Goal: Communication & Community: Participate in discussion

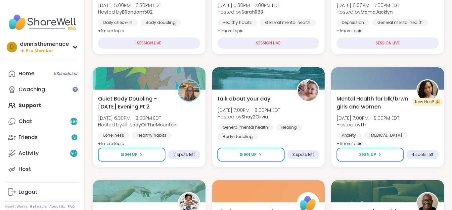
scroll to position [408, 0]
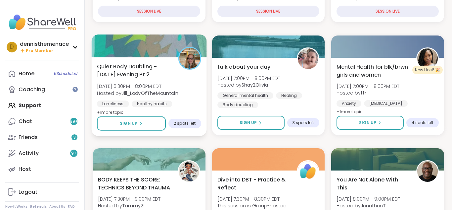
click at [139, 89] on span "[DATE] 6:30PM - 8:00PM EDT" at bounding box center [137, 86] width 81 height 7
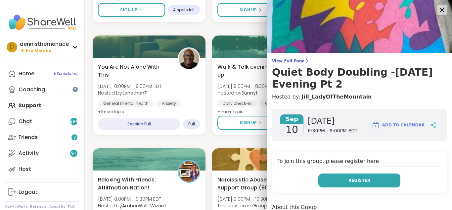
click at [363, 179] on span "Register" at bounding box center [360, 180] width 22 height 6
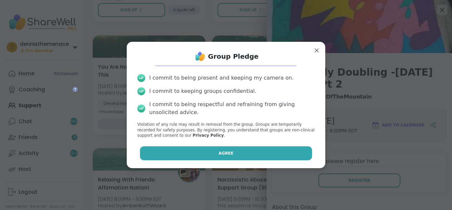
click at [223, 154] on span "Agree" at bounding box center [226, 153] width 15 height 6
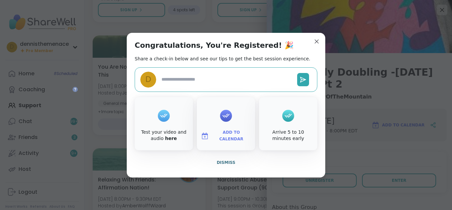
type textarea "*"
click at [225, 161] on span "Dismiss" at bounding box center [226, 162] width 19 height 5
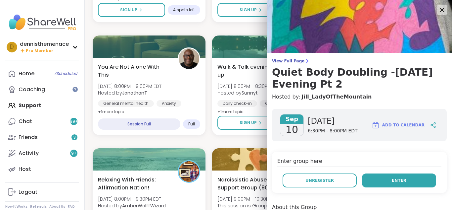
click at [395, 177] on span "Enter" at bounding box center [399, 180] width 15 height 6
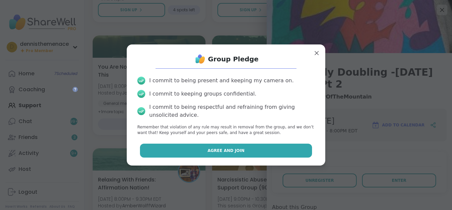
click at [231, 152] on span "Agree and Join" at bounding box center [226, 150] width 37 height 6
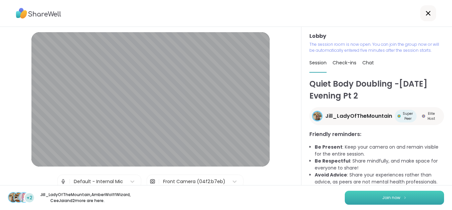
click at [394, 194] on span "Join now" at bounding box center [391, 197] width 18 height 6
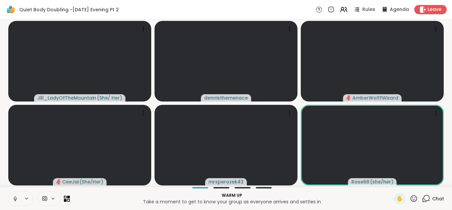
click at [15, 198] on icon at bounding box center [15, 198] width 6 height 6
click at [14, 199] on icon at bounding box center [15, 198] width 5 height 5
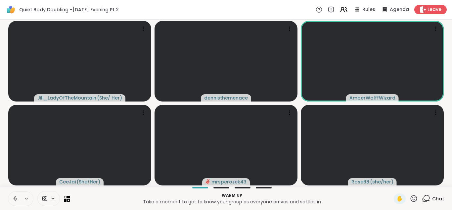
click at [14, 199] on icon at bounding box center [15, 198] width 6 height 6
click at [14, 199] on icon at bounding box center [15, 198] width 5 height 5
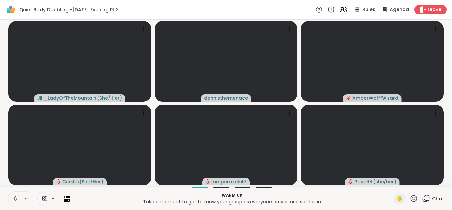
click at [14, 199] on icon at bounding box center [15, 198] width 6 height 6
click at [441, 197] on span "Chat" at bounding box center [438, 198] width 12 height 7
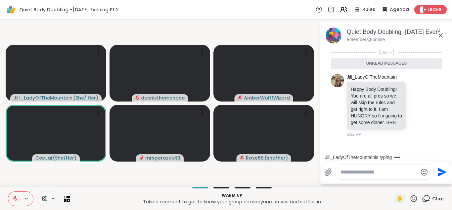
click at [387, 172] on textarea "Type your message" at bounding box center [379, 172] width 77 height 7
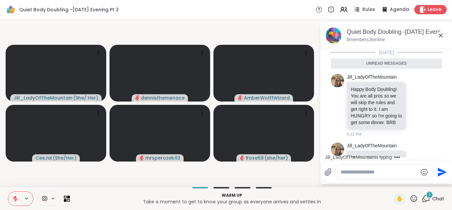
scroll to position [29, 0]
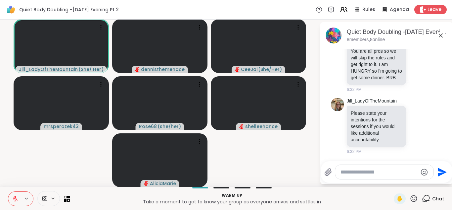
click at [14, 198] on icon at bounding box center [15, 198] width 6 height 6
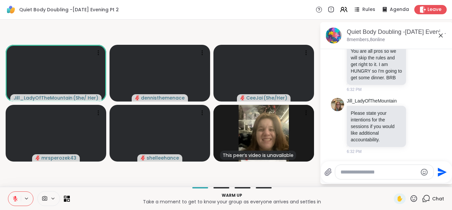
click at [14, 198] on icon at bounding box center [15, 198] width 6 height 6
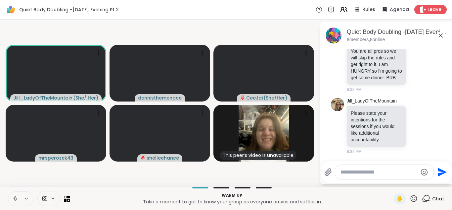
click at [14, 198] on icon at bounding box center [15, 198] width 6 height 6
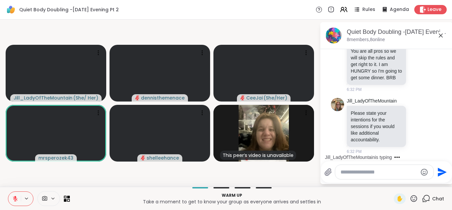
click at [14, 198] on icon at bounding box center [15, 198] width 6 height 6
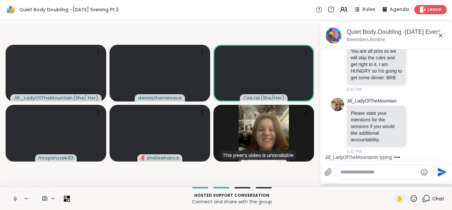
click at [16, 198] on icon at bounding box center [15, 197] width 2 height 3
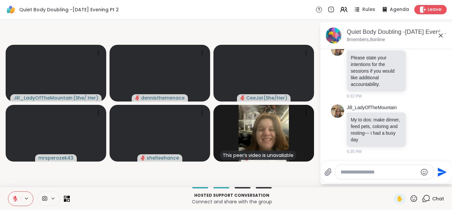
click at [16, 198] on icon at bounding box center [15, 196] width 2 height 3
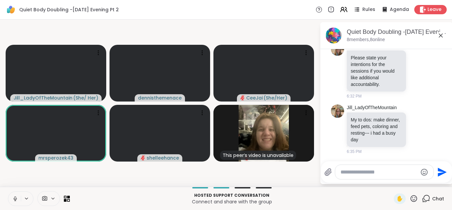
click at [16, 198] on icon at bounding box center [15, 197] width 2 height 3
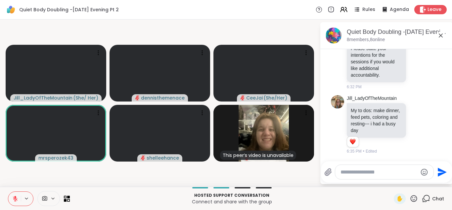
click at [16, 198] on icon at bounding box center [15, 196] width 2 height 3
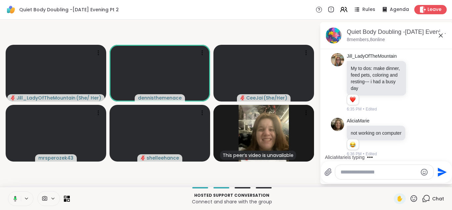
scroll to position [145, 0]
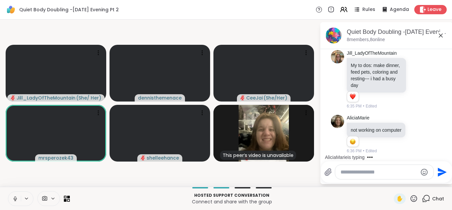
click at [15, 202] on button at bounding box center [14, 198] width 13 height 14
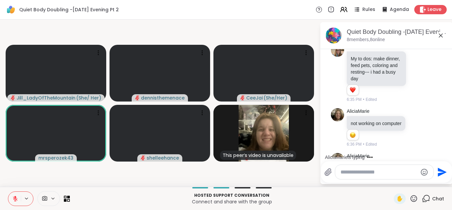
scroll to position [187, 0]
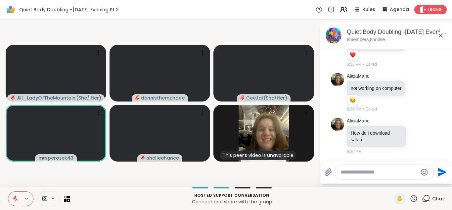
click at [15, 198] on icon at bounding box center [15, 198] width 6 height 6
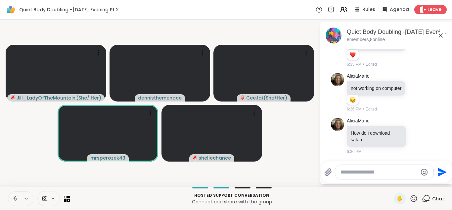
click at [17, 198] on icon at bounding box center [15, 198] width 6 height 6
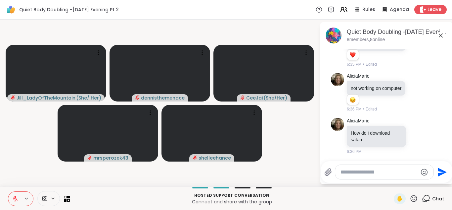
scroll to position [259, 0]
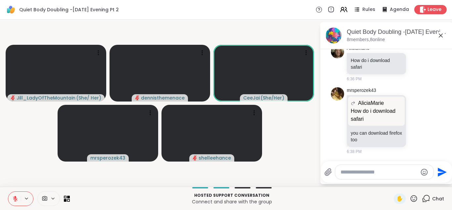
click at [36, 202] on div at bounding box center [39, 198] width 62 height 15
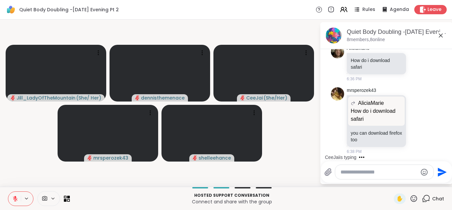
click at [15, 196] on icon at bounding box center [15, 196] width 2 height 3
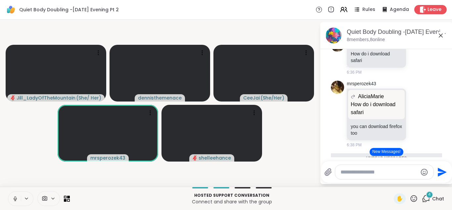
scroll to position [359, 0]
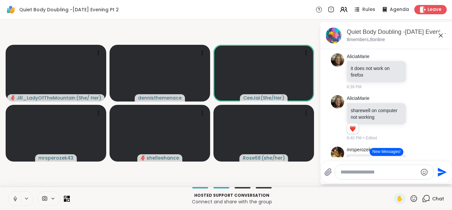
click at [387, 151] on button "New Messages!" at bounding box center [386, 152] width 33 height 8
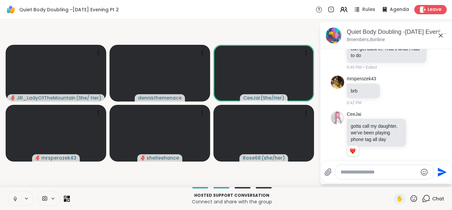
scroll to position [717, 0]
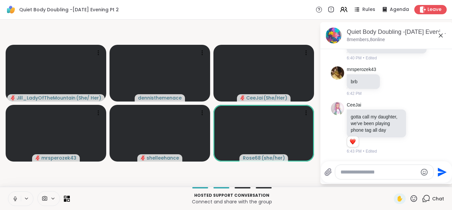
click at [236, 181] on video-player-container "Jill_LadyOfTheMountain ( She/ Her ) [PERSON_NAME] ( She/Her ) mrsperozek43 shel…" at bounding box center [160, 103] width 312 height 162
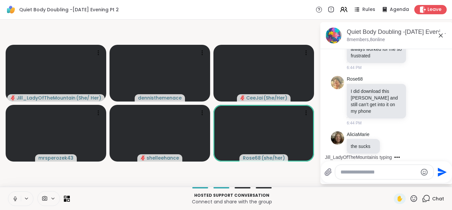
scroll to position [967, 0]
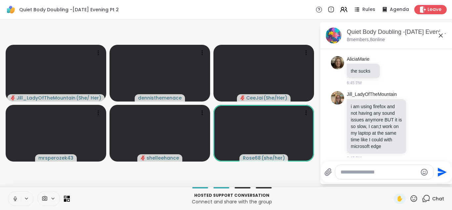
click at [15, 198] on icon at bounding box center [15, 197] width 2 height 3
click at [15, 199] on icon at bounding box center [15, 198] width 6 height 6
click at [16, 200] on icon at bounding box center [15, 200] width 2 height 0
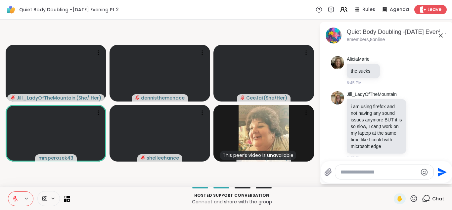
click at [14, 198] on icon at bounding box center [15, 198] width 6 height 6
click at [15, 198] on icon at bounding box center [15, 198] width 6 height 6
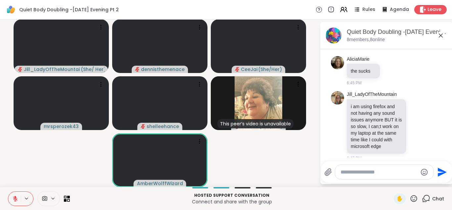
click at [0, 176] on div "[PERSON_NAME] ( She/ Her ) [PERSON_NAME] ( She/Her ) mrsperozek43 shelleehance …" at bounding box center [226, 103] width 452 height 167
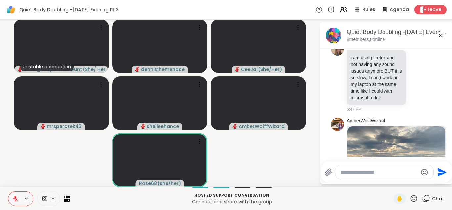
click at [15, 199] on icon at bounding box center [15, 198] width 6 height 6
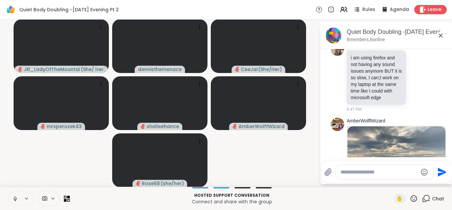
click at [15, 196] on icon at bounding box center [15, 198] width 6 height 6
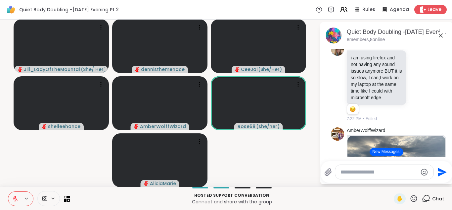
click at [14, 200] on icon at bounding box center [15, 198] width 6 height 6
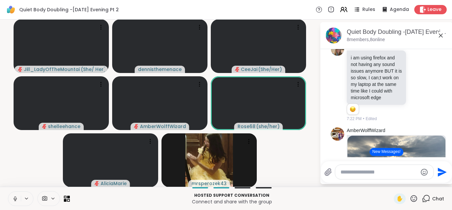
click at [15, 198] on icon at bounding box center [15, 197] width 2 height 3
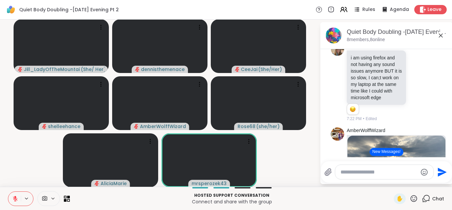
click at [111, 207] on div "Hosted support conversation Connect and share with the group ✋ Chat" at bounding box center [226, 197] width 452 height 23
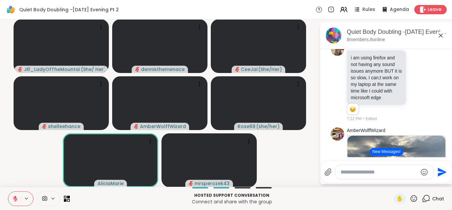
click at [391, 151] on button "New Messages!" at bounding box center [386, 152] width 33 height 8
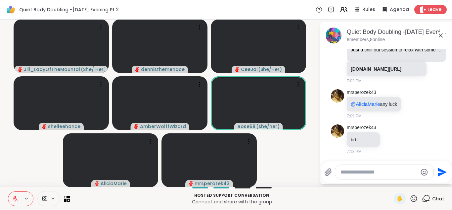
click at [16, 197] on icon at bounding box center [15, 196] width 2 height 3
click at [16, 197] on icon at bounding box center [15, 197] width 2 height 3
click at [16, 197] on icon at bounding box center [15, 196] width 2 height 3
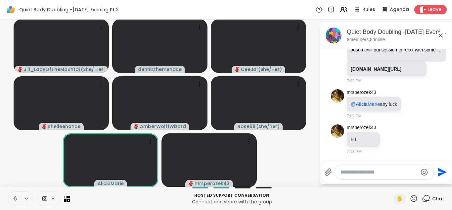
click at [16, 197] on icon at bounding box center [15, 197] width 2 height 3
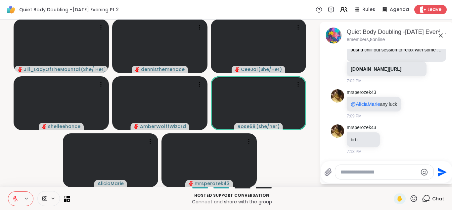
click at [16, 197] on icon at bounding box center [15, 196] width 2 height 3
click at [16, 197] on icon at bounding box center [15, 197] width 2 height 3
click at [25, 204] on div at bounding box center [20, 198] width 25 height 15
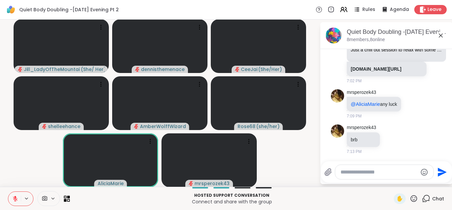
click at [15, 196] on icon at bounding box center [15, 196] width 2 height 3
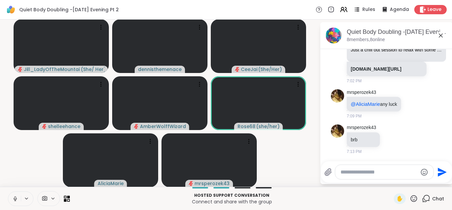
click at [15, 196] on icon at bounding box center [15, 198] width 6 height 6
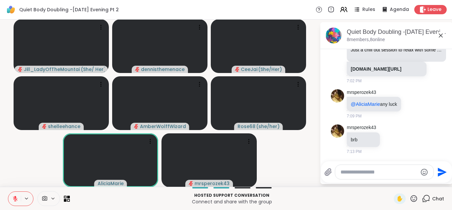
click at [15, 196] on icon at bounding box center [15, 196] width 2 height 3
click at [15, 196] on icon at bounding box center [15, 198] width 6 height 6
click at [15, 196] on icon at bounding box center [15, 196] width 2 height 3
click at [59, 205] on div at bounding box center [48, 198] width 23 height 15
click at [14, 200] on icon at bounding box center [15, 198] width 6 height 6
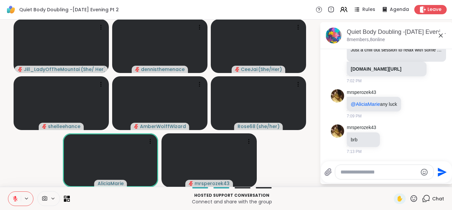
click at [17, 197] on icon at bounding box center [15, 198] width 6 height 6
click at [15, 198] on icon at bounding box center [15, 198] width 6 height 6
click at [16, 198] on icon at bounding box center [15, 198] width 6 height 6
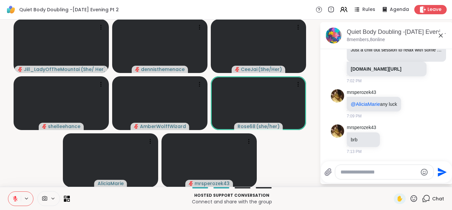
click at [16, 199] on icon at bounding box center [15, 198] width 5 height 5
click at [16, 199] on icon at bounding box center [15, 198] width 6 height 6
click at [16, 199] on icon at bounding box center [15, 198] width 5 height 5
click at [16, 199] on icon at bounding box center [15, 198] width 6 height 6
click at [16, 195] on icon at bounding box center [15, 198] width 6 height 6
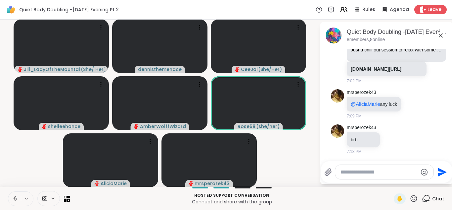
click at [16, 195] on icon at bounding box center [15, 198] width 6 height 6
click at [15, 196] on icon at bounding box center [15, 196] width 2 height 3
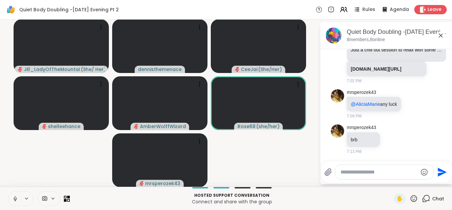
click at [15, 197] on icon at bounding box center [15, 197] width 2 height 3
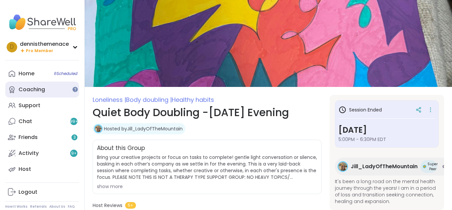
click at [29, 87] on div "Coaching" at bounding box center [32, 89] width 26 height 7
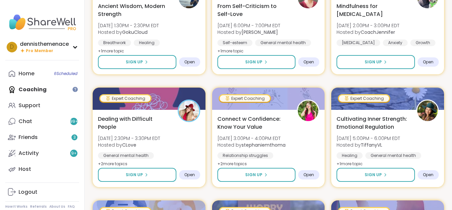
scroll to position [1179, 0]
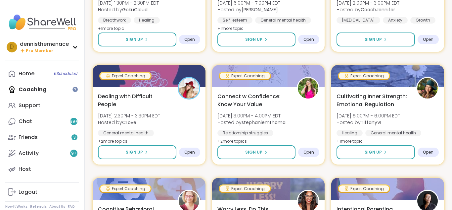
click at [66, 73] on span "6 Scheduled" at bounding box center [66, 73] width 24 height 5
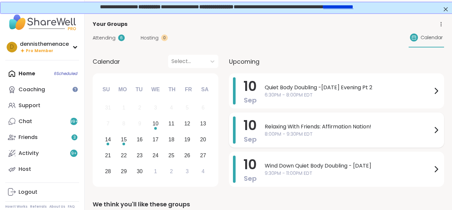
click at [305, 131] on span "8:00PM - 9:30PM EDT" at bounding box center [349, 133] width 168 height 7
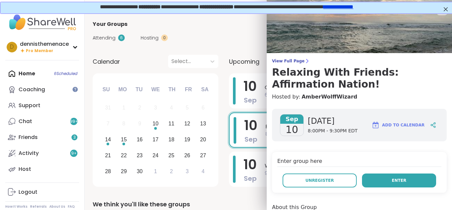
click at [392, 179] on button "Enter" at bounding box center [399, 180] width 74 height 14
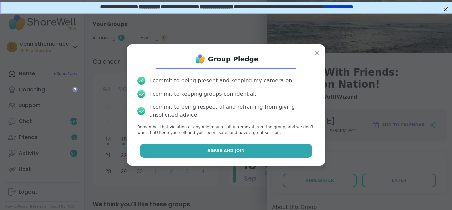
click at [222, 149] on span "Agree and Join" at bounding box center [226, 150] width 37 height 6
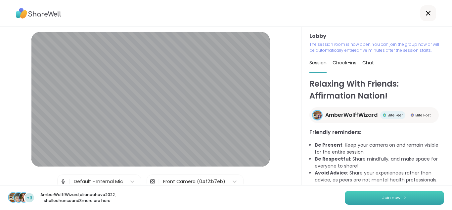
click at [391, 194] on span "Join now" at bounding box center [391, 197] width 18 height 6
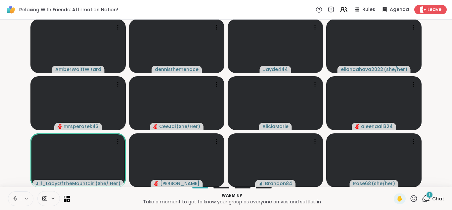
click at [438, 198] on span "Chat" at bounding box center [438, 198] width 12 height 7
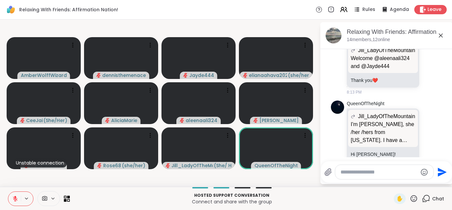
scroll to position [895, 0]
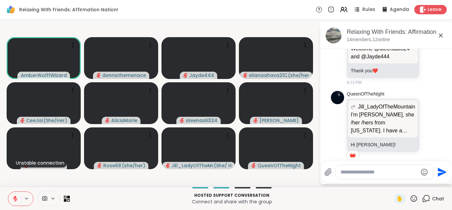
click at [15, 196] on icon at bounding box center [15, 196] width 2 height 3
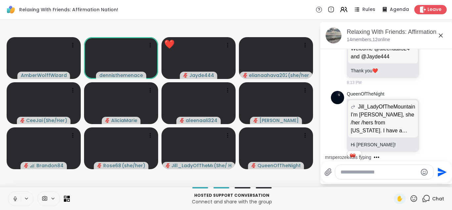
click at [15, 196] on icon at bounding box center [15, 197] width 2 height 3
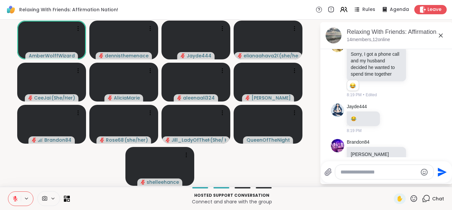
scroll to position [1049, 0]
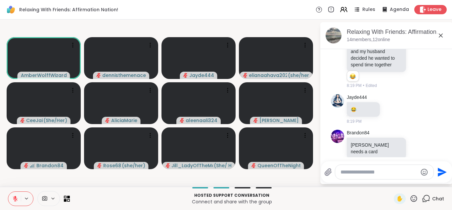
click at [15, 197] on icon at bounding box center [15, 196] width 2 height 3
click at [15, 196] on icon at bounding box center [15, 198] width 6 height 6
click at [16, 196] on icon at bounding box center [15, 196] width 2 height 3
click at [16, 196] on icon at bounding box center [15, 198] width 6 height 6
click at [16, 196] on icon at bounding box center [15, 196] width 2 height 3
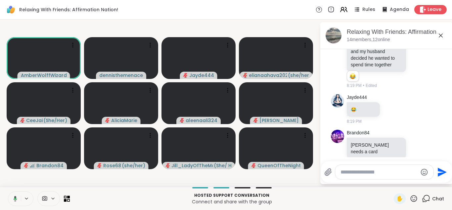
click at [16, 196] on icon at bounding box center [16, 198] width 4 height 6
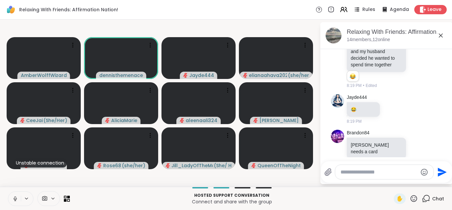
click at [16, 196] on icon at bounding box center [15, 198] width 6 height 6
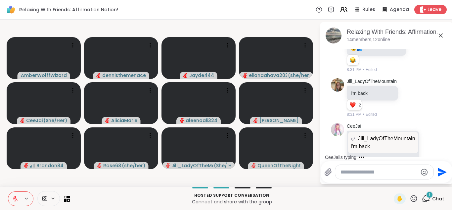
scroll to position [1341, 0]
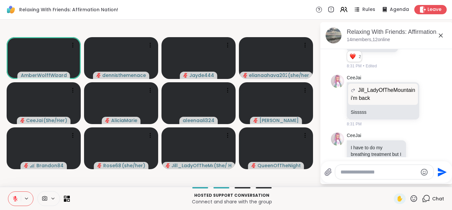
click at [16, 197] on icon at bounding box center [15, 196] width 2 height 3
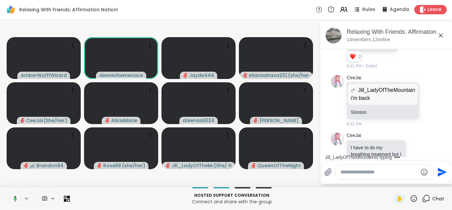
click at [16, 197] on icon at bounding box center [15, 198] width 2 height 2
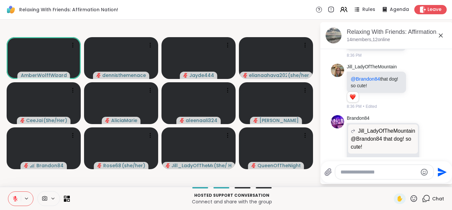
scroll to position [1468, 0]
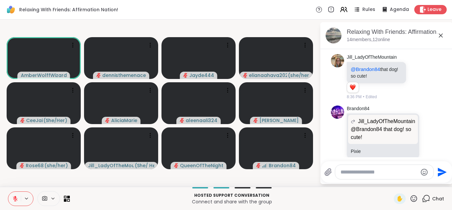
click at [14, 199] on icon at bounding box center [15, 198] width 6 height 6
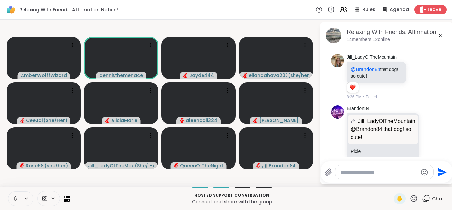
click at [14, 199] on icon at bounding box center [15, 198] width 6 height 6
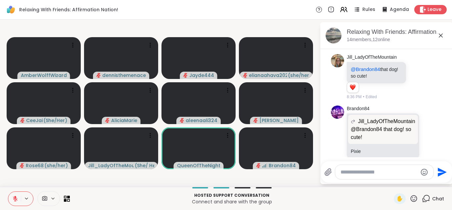
click at [14, 199] on icon at bounding box center [15, 198] width 6 height 6
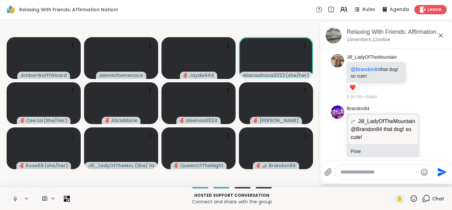
click at [14, 199] on icon at bounding box center [15, 198] width 6 height 6
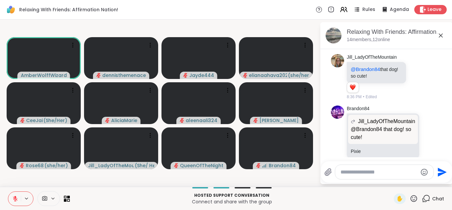
click at [14, 199] on icon at bounding box center [15, 198] width 6 height 6
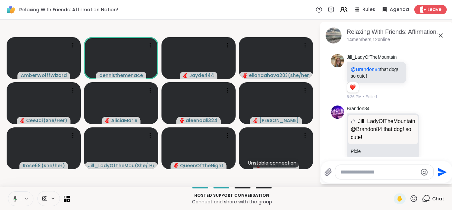
click at [15, 197] on icon at bounding box center [16, 198] width 4 height 6
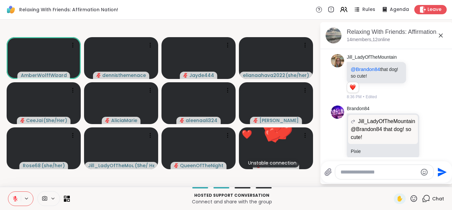
click at [15, 197] on icon at bounding box center [15, 196] width 2 height 3
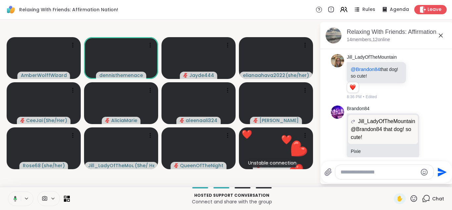
click at [15, 197] on icon at bounding box center [16, 198] width 4 height 6
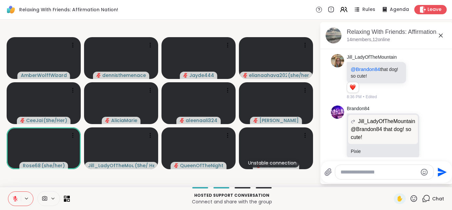
click at [15, 197] on icon at bounding box center [15, 196] width 2 height 3
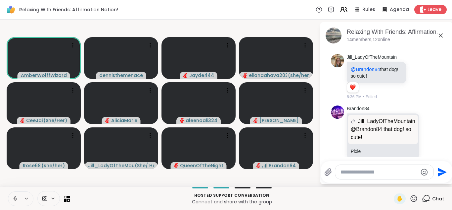
click at [16, 197] on icon at bounding box center [15, 197] width 2 height 3
click at [16, 197] on icon at bounding box center [15, 196] width 2 height 3
click at [16, 197] on icon at bounding box center [15, 197] width 2 height 3
click at [16, 197] on icon at bounding box center [15, 196] width 2 height 3
click at [16, 197] on icon at bounding box center [15, 197] width 2 height 3
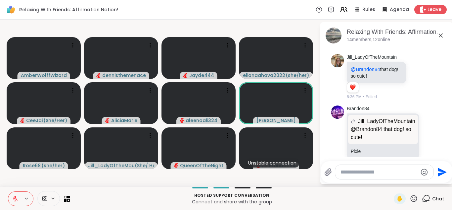
click at [16, 197] on icon at bounding box center [15, 196] width 2 height 3
click at [16, 197] on icon at bounding box center [15, 197] width 2 height 3
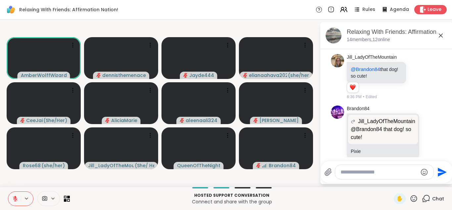
click at [16, 197] on icon at bounding box center [15, 196] width 2 height 3
click at [16, 197] on icon at bounding box center [15, 197] width 2 height 3
click at [16, 197] on icon at bounding box center [15, 196] width 2 height 3
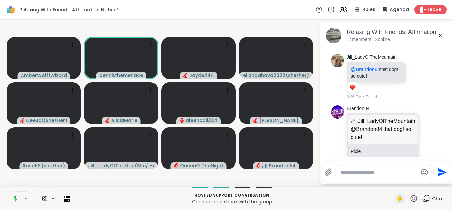
click at [16, 197] on rect at bounding box center [15, 197] width 2 height 3
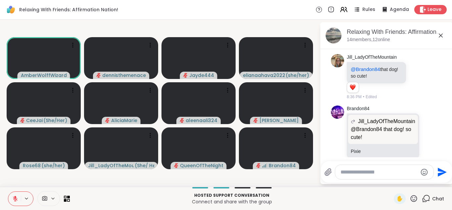
click at [16, 197] on icon at bounding box center [15, 196] width 2 height 3
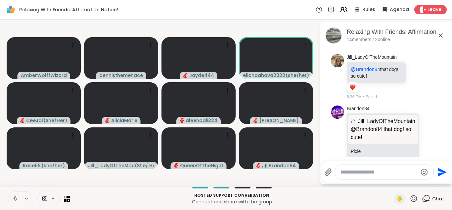
click at [16, 197] on icon at bounding box center [15, 197] width 2 height 3
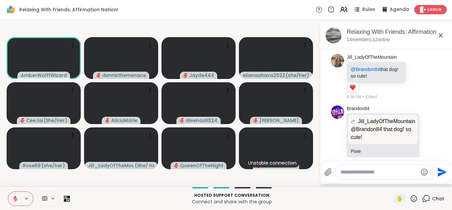
click at [16, 197] on icon at bounding box center [15, 196] width 2 height 3
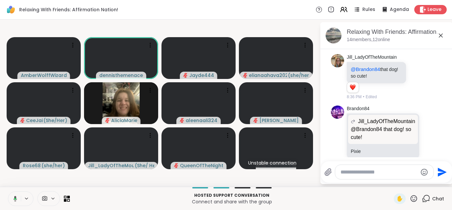
click at [16, 197] on icon at bounding box center [16, 198] width 4 height 6
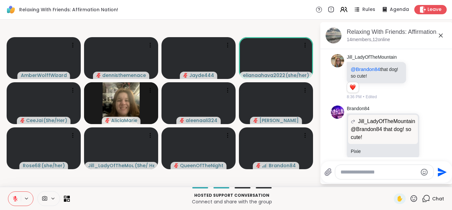
click at [16, 197] on icon at bounding box center [15, 196] width 2 height 3
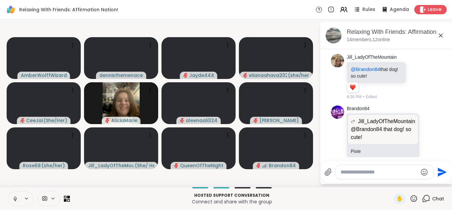
click at [16, 197] on icon at bounding box center [15, 197] width 2 height 3
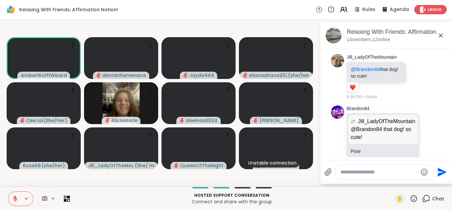
click at [16, 197] on icon at bounding box center [15, 196] width 2 height 3
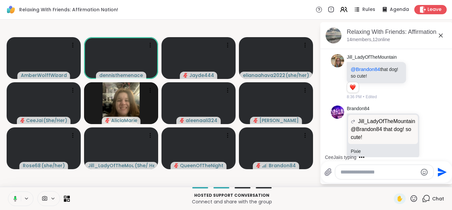
click at [18, 200] on button at bounding box center [14, 198] width 14 height 14
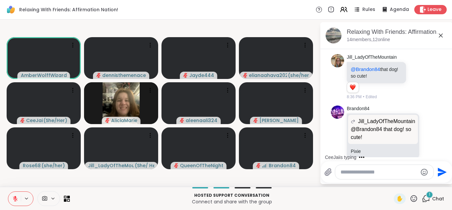
scroll to position [1510, 0]
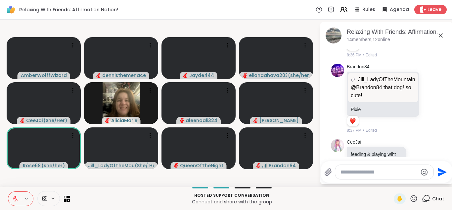
click at [17, 200] on icon at bounding box center [15, 198] width 6 height 6
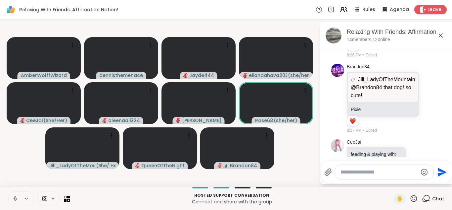
click at [17, 200] on icon at bounding box center [15, 198] width 6 height 6
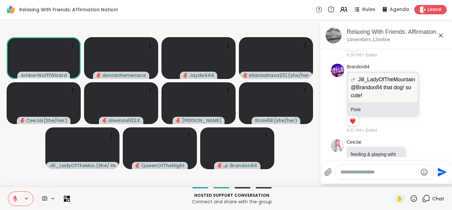
click at [13, 187] on div "Hosted support conversation Connect and share with the group ✋ Chat" at bounding box center [226, 197] width 452 height 23
click at [15, 199] on icon at bounding box center [15, 198] width 6 height 6
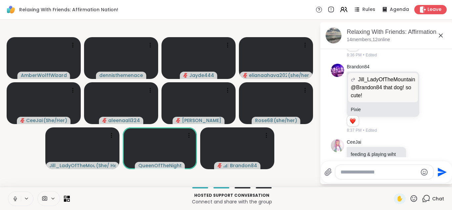
click at [15, 199] on icon at bounding box center [15, 198] width 6 height 6
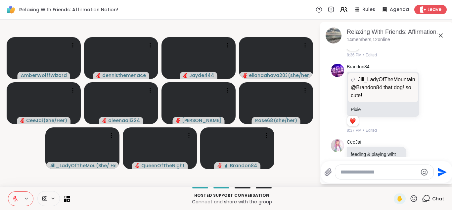
click at [15, 199] on icon at bounding box center [15, 198] width 6 height 6
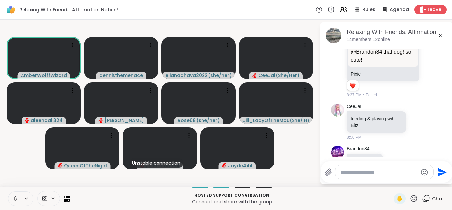
scroll to position [1693, 0]
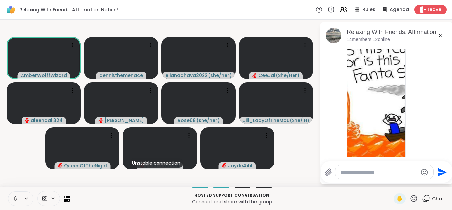
click at [15, 199] on icon at bounding box center [15, 198] width 6 height 6
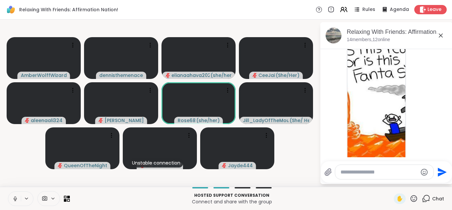
click at [20, 198] on button at bounding box center [14, 198] width 13 height 14
click at [15, 199] on icon at bounding box center [15, 198] width 6 height 6
click at [16, 199] on icon at bounding box center [15, 198] width 3 height 2
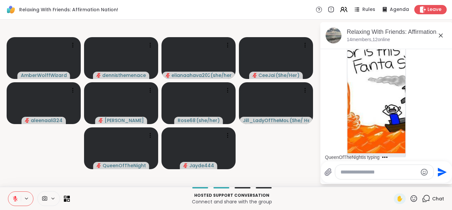
scroll to position [1753, 0]
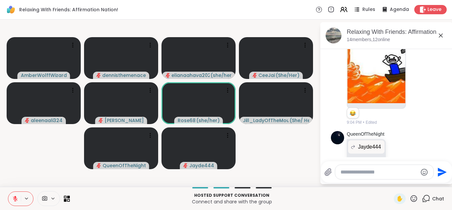
click at [16, 199] on icon at bounding box center [15, 198] width 6 height 6
click at [16, 199] on icon at bounding box center [14, 198] width 6 height 6
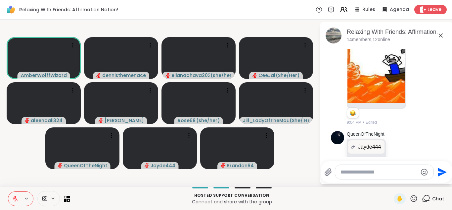
click at [16, 199] on icon at bounding box center [15, 198] width 6 height 6
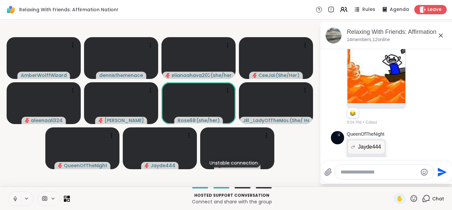
click at [16, 199] on icon at bounding box center [15, 198] width 3 height 2
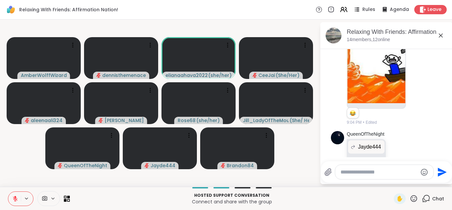
click at [14, 197] on icon at bounding box center [15, 198] width 5 height 5
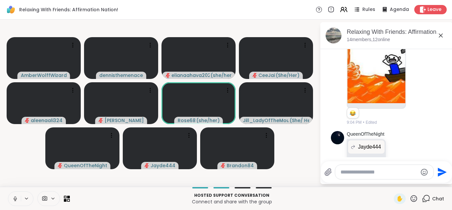
click at [15, 197] on icon at bounding box center [15, 197] width 2 height 3
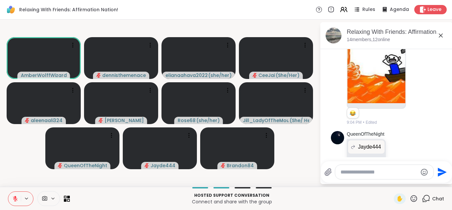
click at [15, 197] on icon at bounding box center [15, 198] width 5 height 5
click at [15, 197] on icon at bounding box center [15, 197] width 2 height 3
click at [15, 197] on icon at bounding box center [15, 198] width 5 height 5
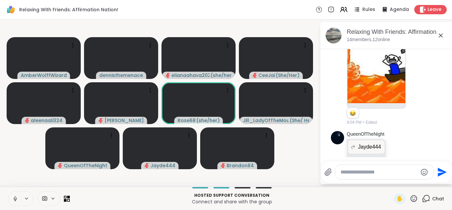
click at [15, 197] on icon at bounding box center [15, 197] width 2 height 3
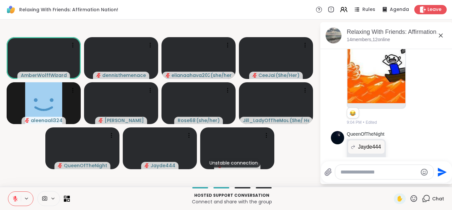
click at [16, 199] on icon at bounding box center [15, 198] width 6 height 6
click at [16, 200] on icon at bounding box center [15, 200] width 2 height 0
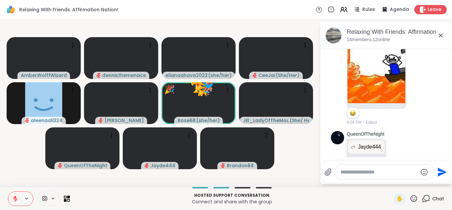
click at [17, 195] on icon at bounding box center [15, 198] width 6 height 6
click at [14, 197] on icon at bounding box center [15, 198] width 5 height 5
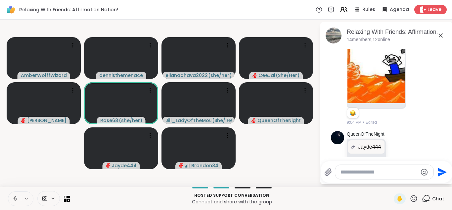
click at [14, 197] on icon at bounding box center [15, 198] width 6 height 6
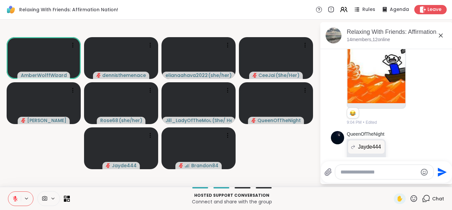
click at [14, 197] on icon at bounding box center [15, 198] width 5 height 5
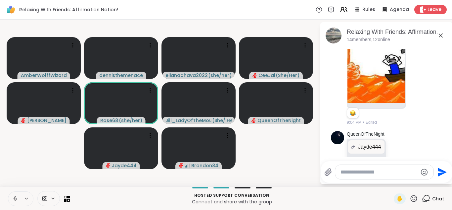
click at [16, 197] on icon at bounding box center [15, 198] width 6 height 6
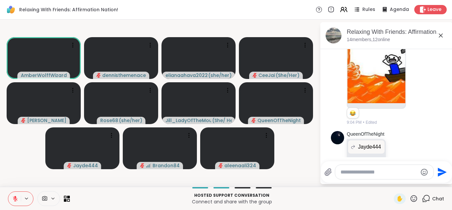
click at [16, 197] on icon at bounding box center [15, 196] width 2 height 3
click at [16, 197] on icon at bounding box center [15, 198] width 6 height 6
click at [16, 197] on icon at bounding box center [15, 196] width 2 height 3
click at [16, 197] on icon at bounding box center [15, 198] width 6 height 6
click at [16, 197] on icon at bounding box center [15, 196] width 2 height 3
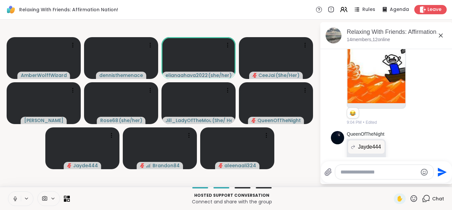
click at [15, 196] on icon at bounding box center [15, 197] width 2 height 3
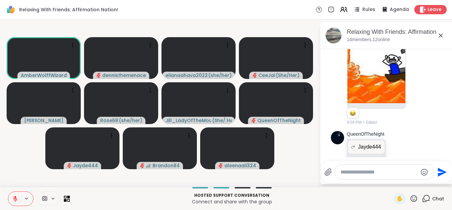
click at [15, 196] on icon at bounding box center [15, 196] width 2 height 3
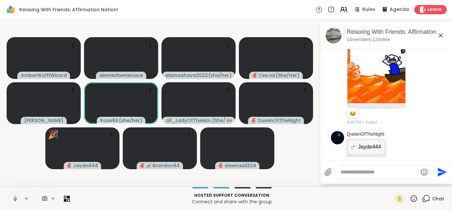
click at [15, 196] on icon at bounding box center [15, 197] width 2 height 3
click at [16, 196] on icon at bounding box center [15, 196] width 2 height 3
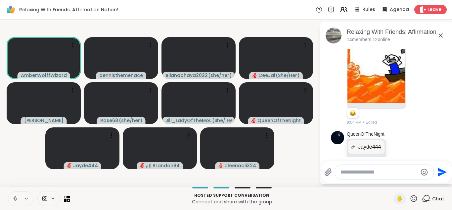
click at [16, 196] on icon at bounding box center [15, 198] width 6 height 6
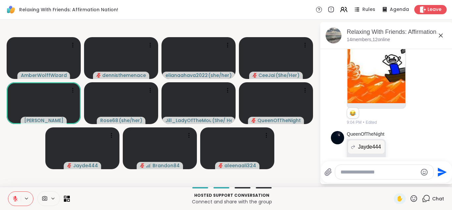
click at [16, 196] on icon at bounding box center [15, 196] width 2 height 3
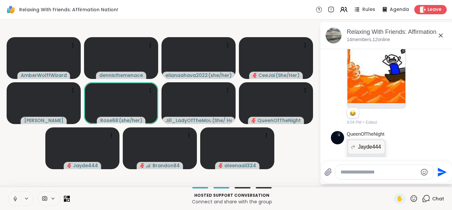
click at [14, 168] on video-player-container "AmberWolffWizard dennisthemenace elianaahava2022 ( she/her ) CeeJai ( She/Her )…" at bounding box center [160, 103] width 312 height 162
click at [15, 195] on icon at bounding box center [15, 198] width 6 height 6
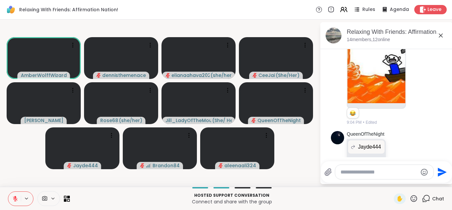
click at [15, 195] on icon at bounding box center [15, 198] width 6 height 6
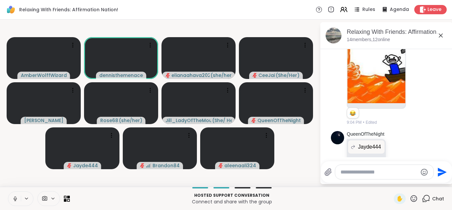
click at [15, 195] on icon at bounding box center [15, 198] width 6 height 6
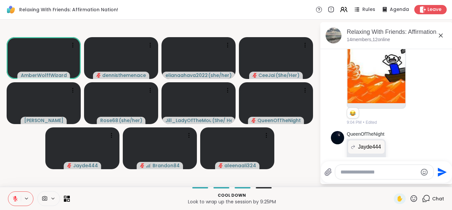
click at [15, 195] on icon at bounding box center [15, 198] width 6 height 6
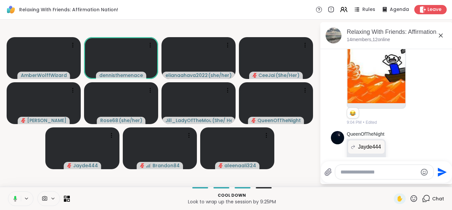
click at [14, 196] on icon at bounding box center [15, 197] width 2 height 4
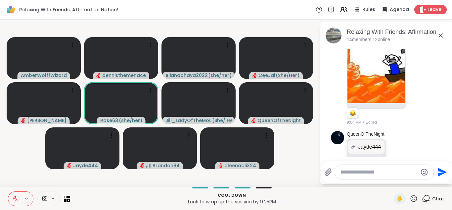
click at [14, 196] on icon at bounding box center [15, 196] width 2 height 3
click at [14, 196] on icon at bounding box center [15, 197] width 2 height 3
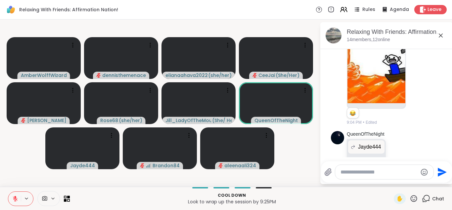
click at [14, 196] on icon at bounding box center [15, 196] width 2 height 3
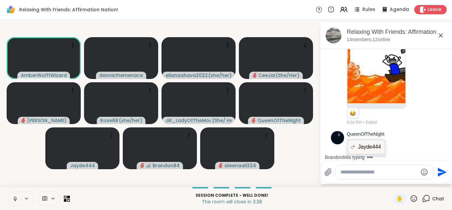
click at [14, 196] on icon at bounding box center [15, 197] width 2 height 3
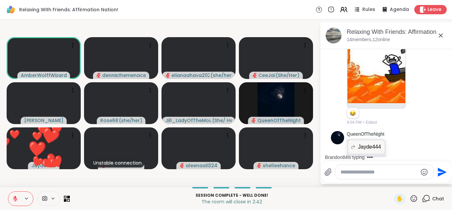
click at [14, 199] on icon at bounding box center [15, 198] width 5 height 5
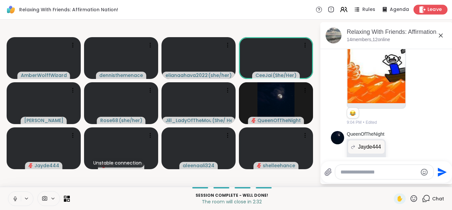
click at [434, 10] on span "Leave" at bounding box center [435, 9] width 15 height 7
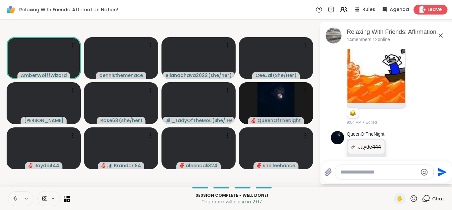
click at [439, 9] on span "Leave" at bounding box center [435, 9] width 15 height 7
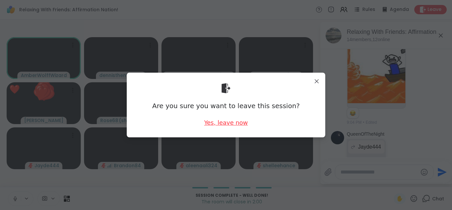
click at [231, 124] on div "Yes, leave now" at bounding box center [226, 122] width 44 height 8
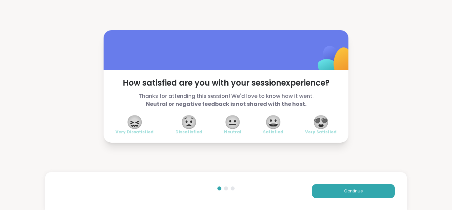
click at [323, 122] on span "😍" at bounding box center [321, 122] width 17 height 12
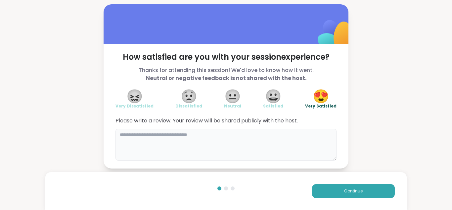
click at [251, 138] on textarea at bounding box center [226, 144] width 221 height 32
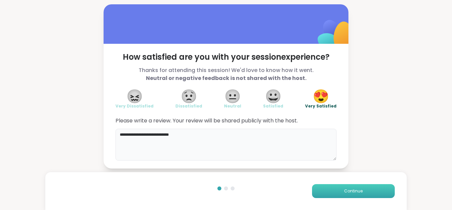
type textarea "**********"
click at [351, 195] on button "Continue" at bounding box center [353, 191] width 83 height 14
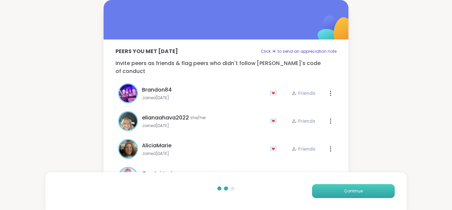
click at [351, 195] on button "Continue" at bounding box center [353, 191] width 83 height 14
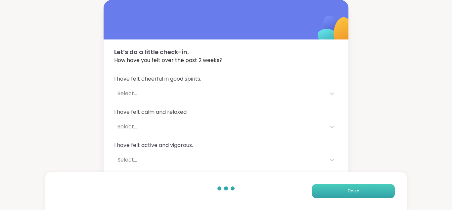
click at [354, 188] on span "Finish" at bounding box center [354, 191] width 12 height 6
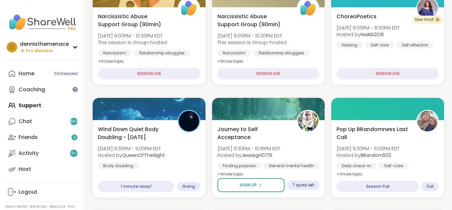
scroll to position [252, 0]
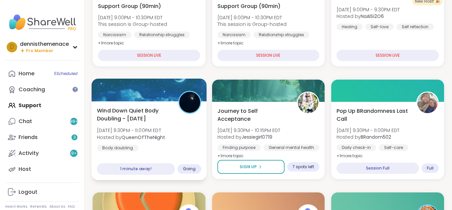
click at [135, 140] on b "QueenOfTheNight" at bounding box center [144, 136] width 44 height 7
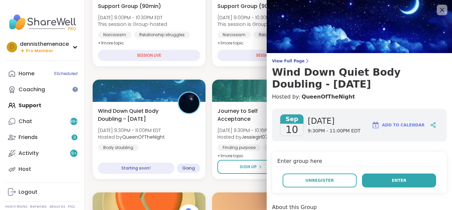
click at [401, 179] on span "Enter" at bounding box center [399, 180] width 15 height 6
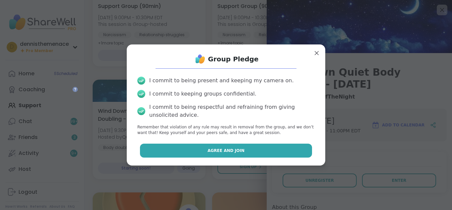
click at [232, 150] on span "Agree and Join" at bounding box center [226, 150] width 37 height 6
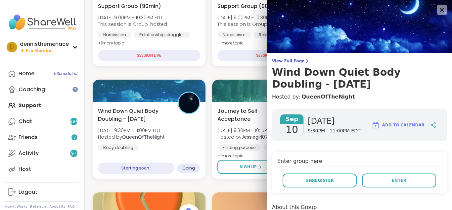
click at [232, 150] on div "Finding purpose" at bounding box center [239, 147] width 43 height 7
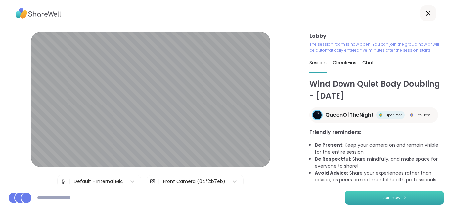
click at [394, 196] on span "Join now" at bounding box center [391, 197] width 18 height 6
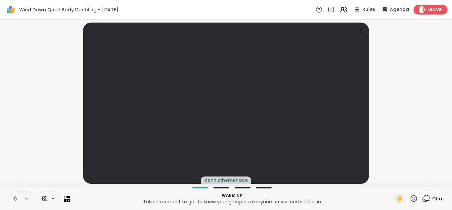
click at [426, 9] on icon at bounding box center [422, 9] width 7 height 7
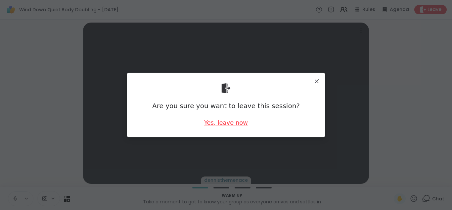
click at [229, 123] on div "Yes, leave now" at bounding box center [226, 122] width 44 height 8
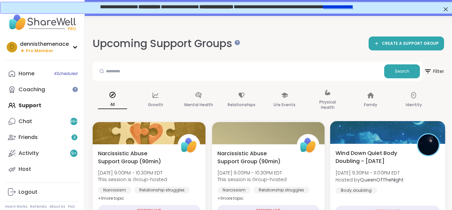
click at [373, 164] on span "Wind Down Quiet Body Doubling - [DATE]" at bounding box center [373, 157] width 74 height 16
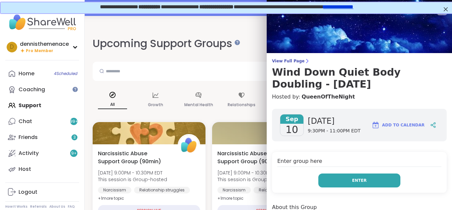
click at [361, 178] on span "Enter" at bounding box center [359, 180] width 15 height 6
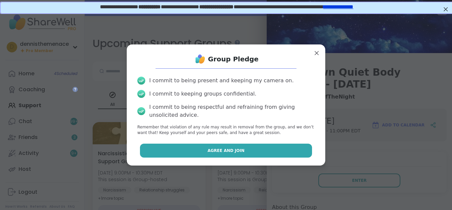
click at [254, 151] on button "Agree and Join" at bounding box center [226, 150] width 173 height 14
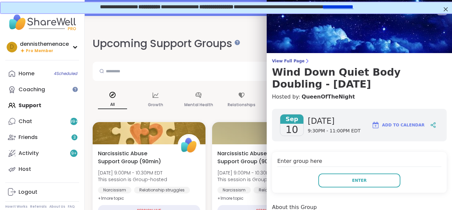
click at [254, 151] on span "Narcissistic Abuse Support Group (90min)" at bounding box center [254, 157] width 73 height 16
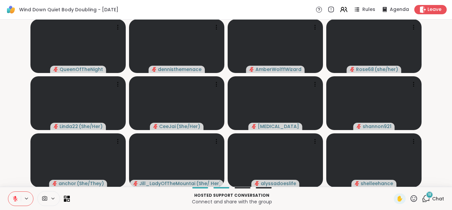
click at [438, 195] on span "Chat" at bounding box center [438, 198] width 12 height 7
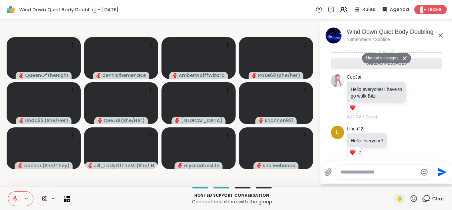
scroll to position [963, 0]
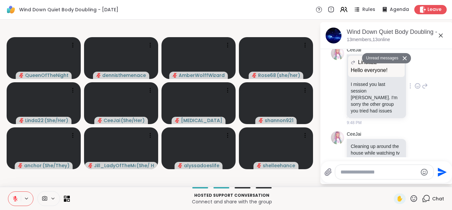
click at [418, 102] on div "CeeJai Linda22 Hello everyone! Hello everyone! I missed you last session Linda.…" at bounding box center [387, 86] width 81 height 79
